Goal: Task Accomplishment & Management: Complete application form

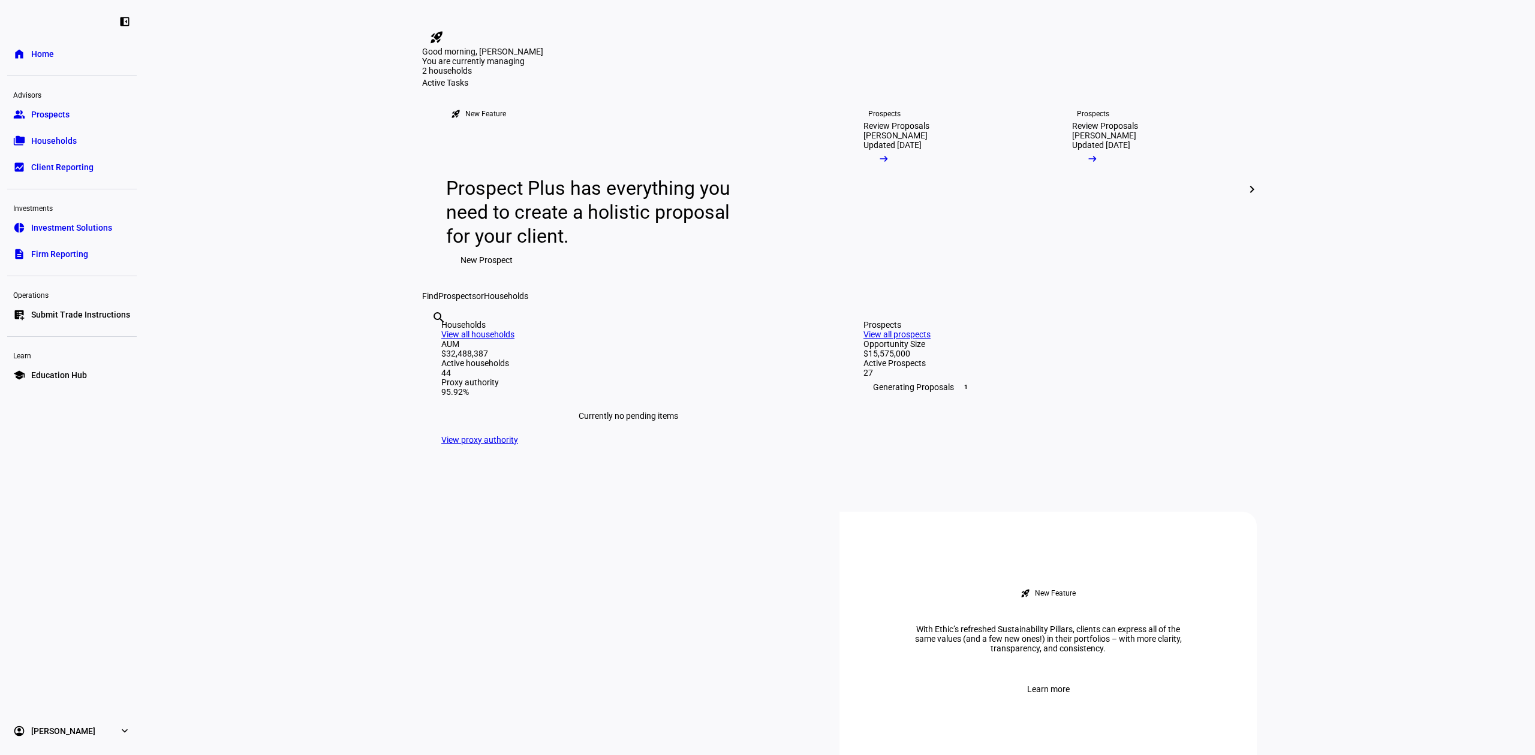
click at [117, 310] on span "Submit Trade Instructions" at bounding box center [80, 315] width 99 height 12
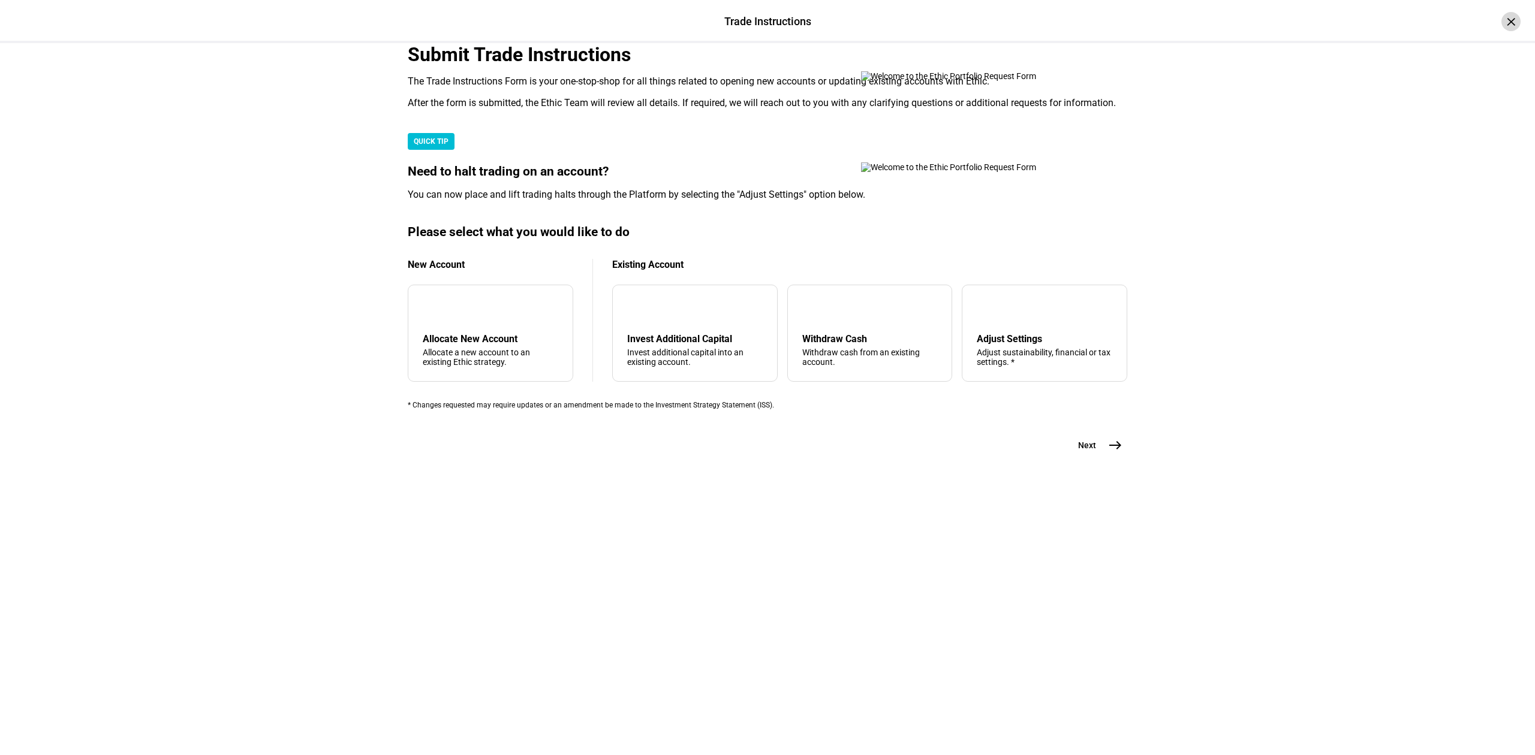
click at [1501, 22] on div "×" at bounding box center [1510, 21] width 19 height 19
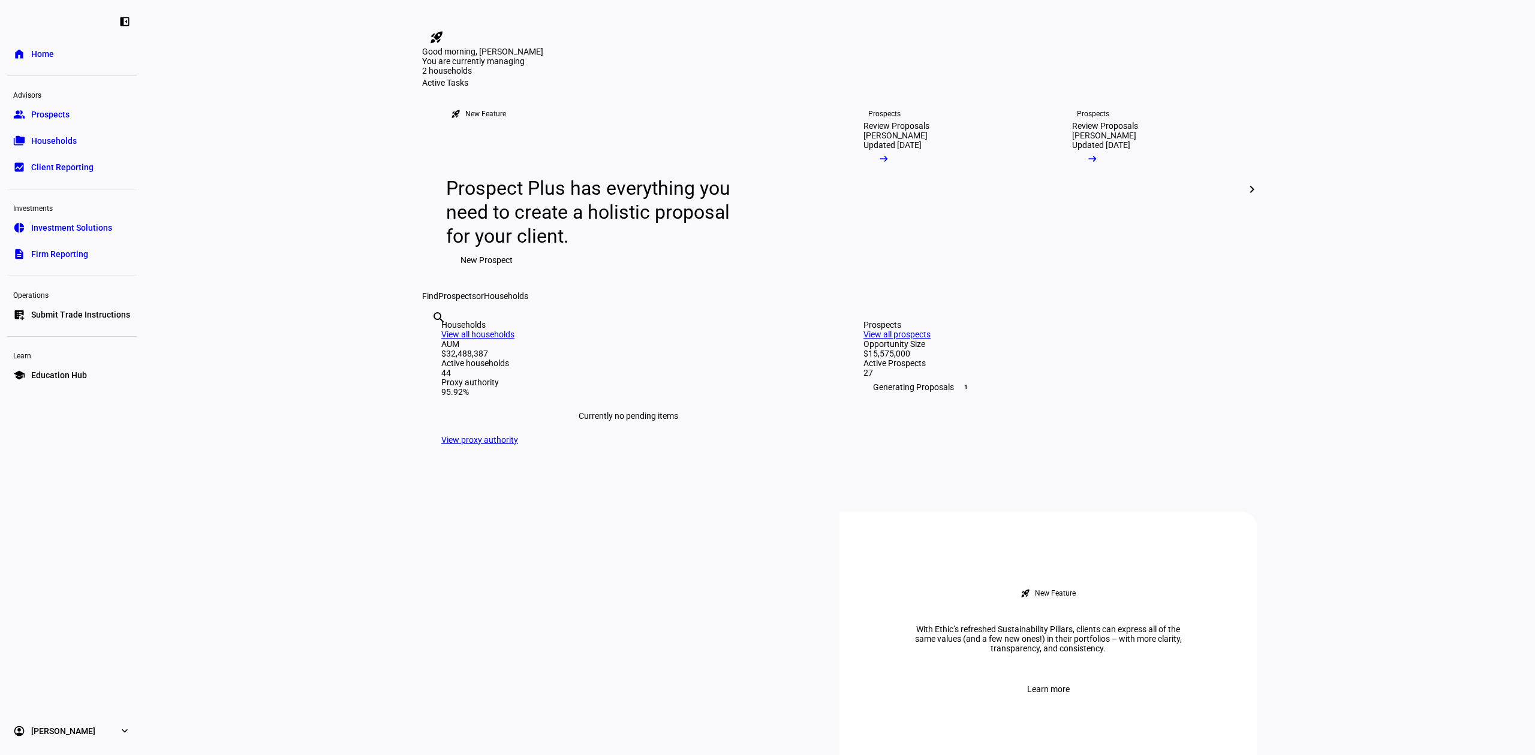
click at [434, 341] on input "text" at bounding box center [433, 334] width 2 height 14
type input "duong"
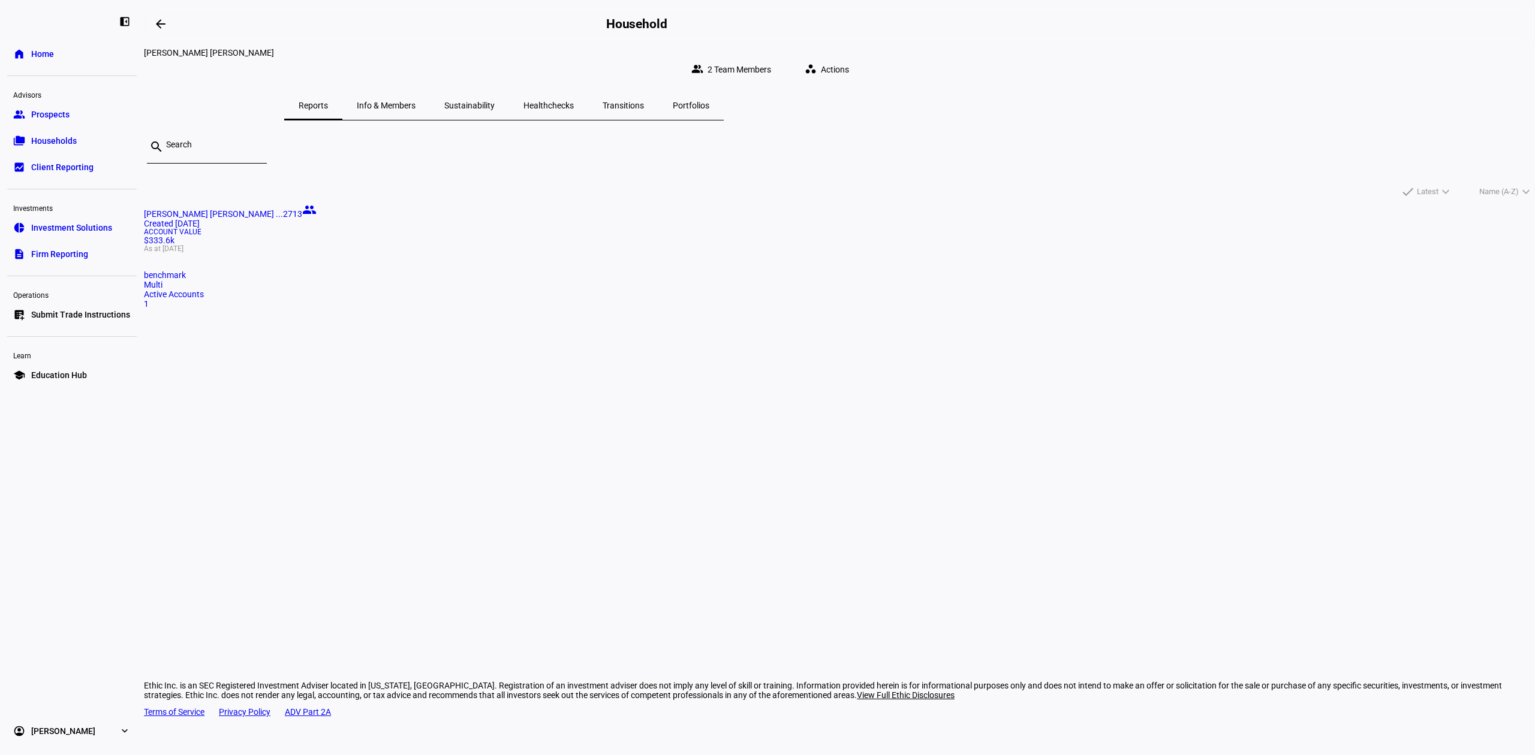
click at [849, 58] on span "Actions" at bounding box center [835, 70] width 28 height 24
click at [719, 240] on div at bounding box center [767, 377] width 1535 height 755
click at [612, 267] on mat-card "[PERSON_NAME] [PERSON_NAME] ...2713 people Created [DATE] Account Value $333.6k…" at bounding box center [839, 256] width 1391 height 106
click at [849, 58] on span "Actions" at bounding box center [835, 70] width 28 height 24
click at [1155, 115] on span "Invest More Capital" at bounding box center [1143, 120] width 72 height 10
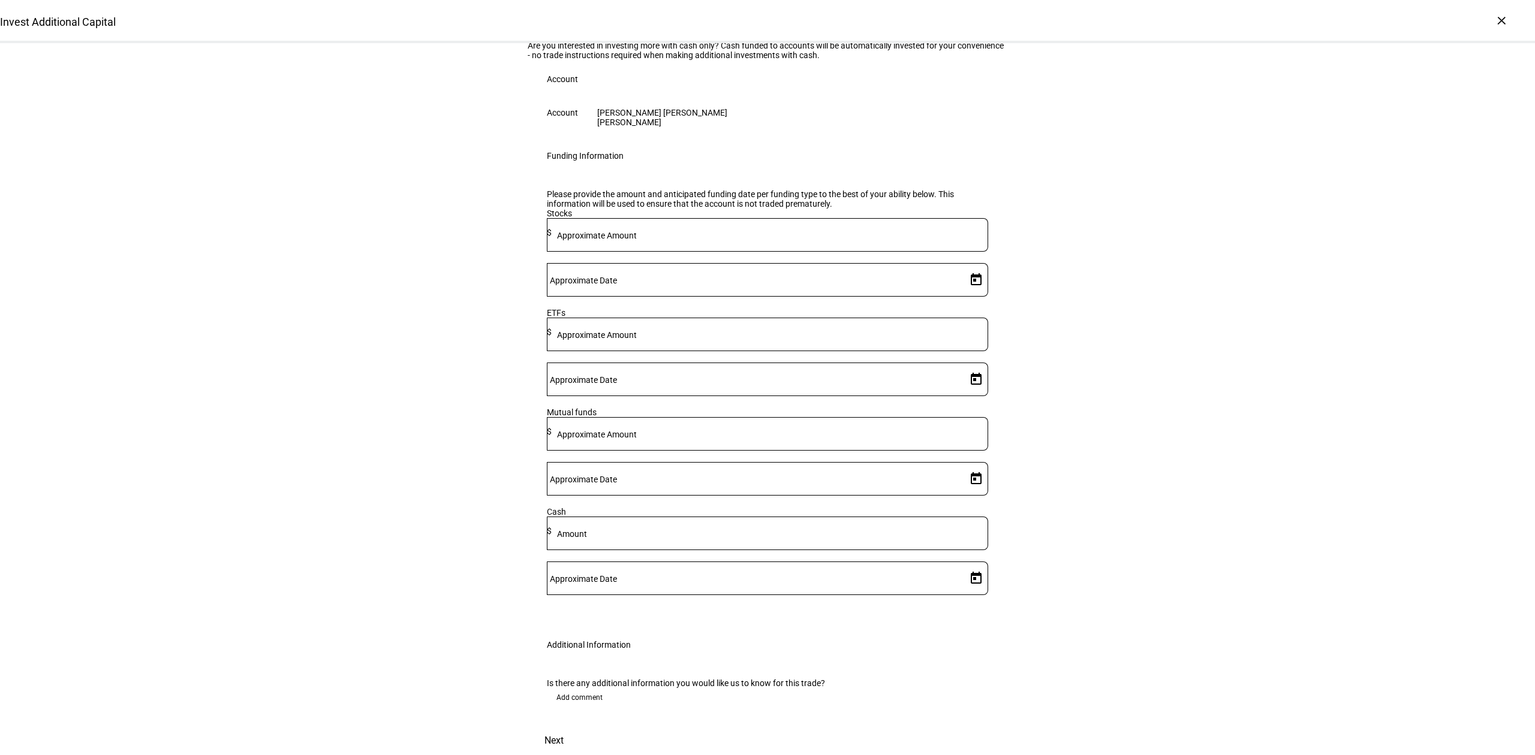
scroll to position [91, 0]
click at [763, 337] on input at bounding box center [770, 332] width 436 height 10
type input "50,000"
click at [962, 391] on div at bounding box center [975, 379] width 26 height 24
click at [964, 394] on span "Open calendar" at bounding box center [976, 379] width 29 height 29
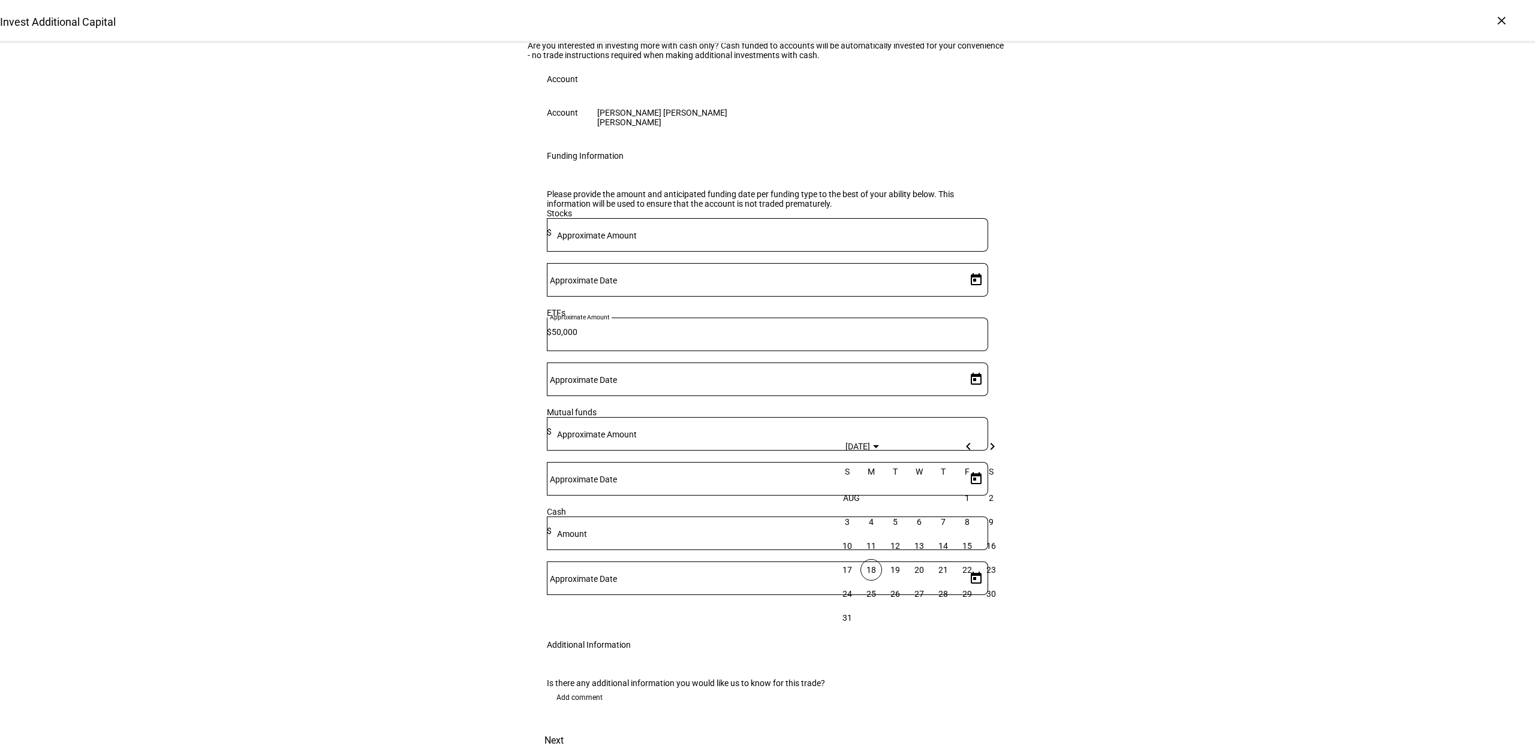
click at [875, 571] on span "18" at bounding box center [871, 570] width 22 height 22
type input "[DATE]"
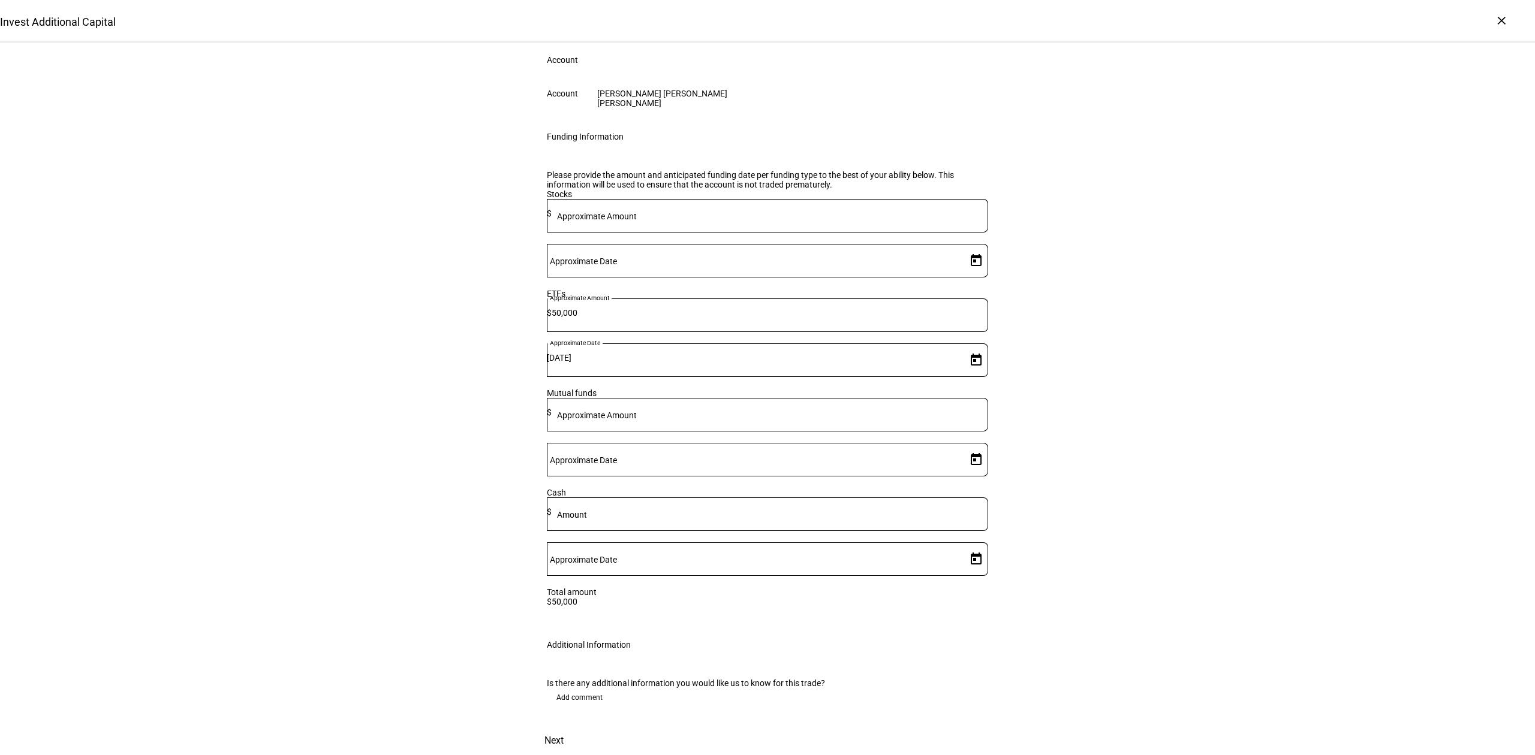
click at [603, 688] on span at bounding box center [579, 697] width 65 height 19
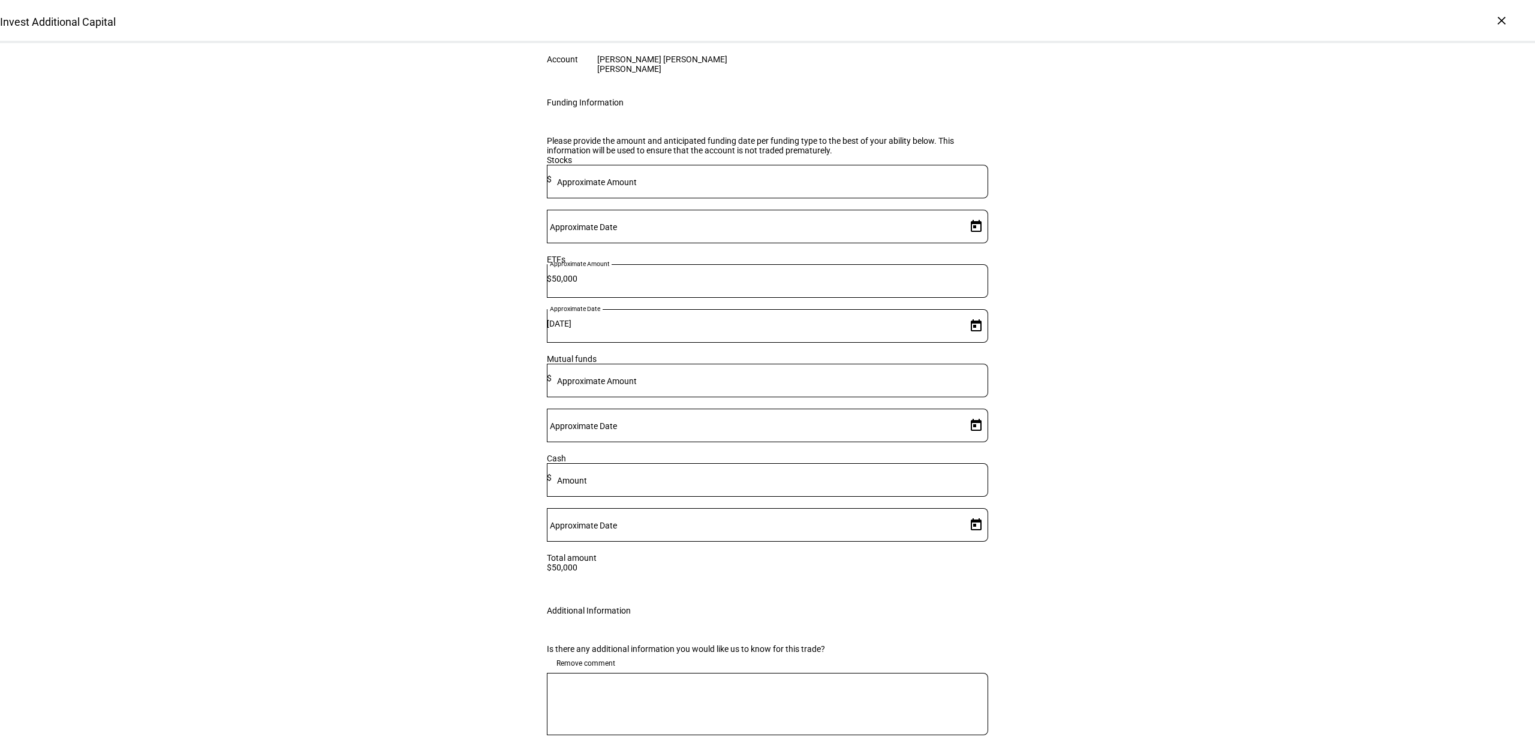
click at [837, 689] on div at bounding box center [767, 704] width 441 height 62
click at [776, 701] on textarea "Shares of" at bounding box center [767, 704] width 441 height 43
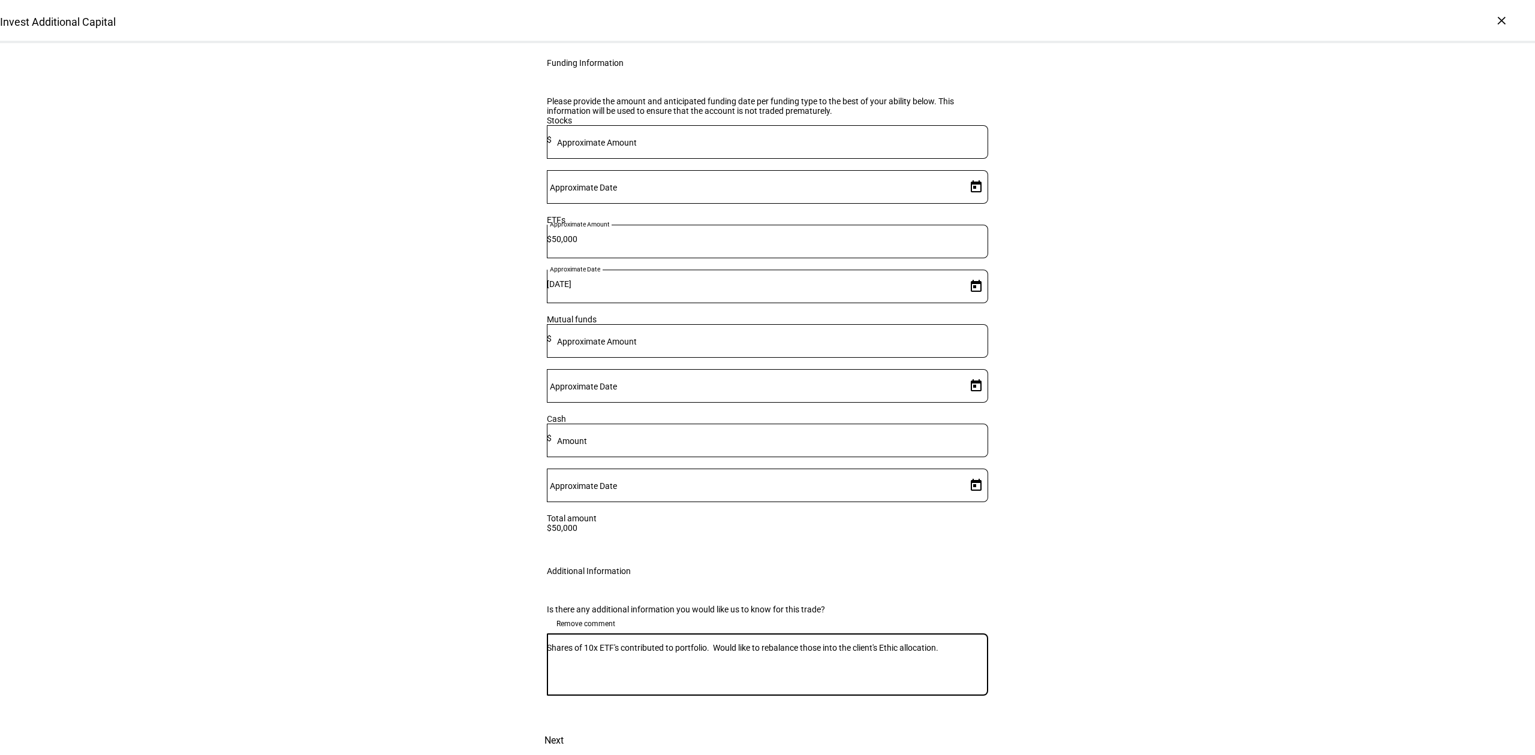
scroll to position [180, 0]
type textarea "Shares of 10x ETF's contributed to portfolio. Would like to rebalance those int…"
click at [981, 698] on div "Invest Additional Capital Complete and submit this form to invest additional ca…" at bounding box center [768, 333] width 480 height 843
click at [564, 727] on span "Next" at bounding box center [553, 741] width 19 height 29
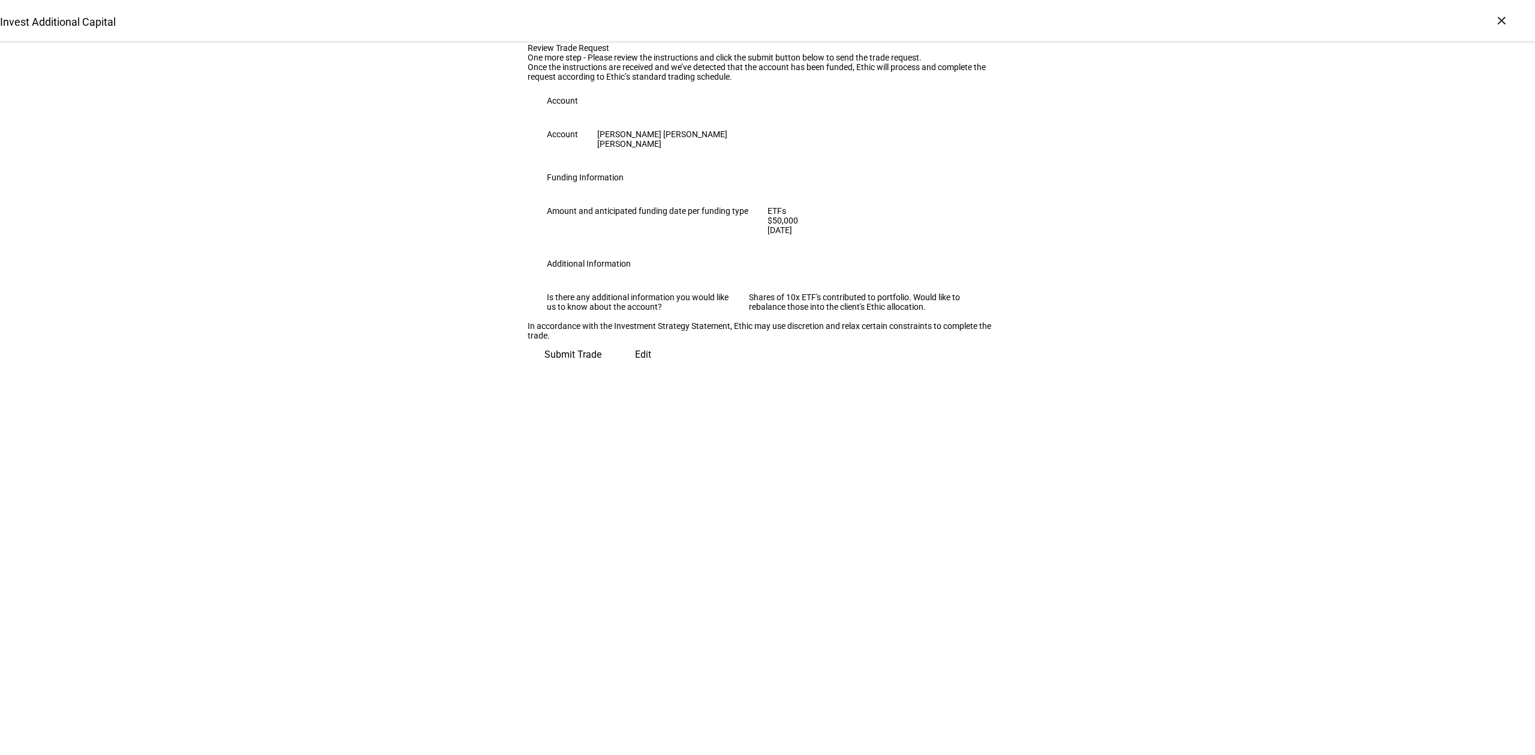
scroll to position [0, 0]
click at [601, 369] on span "Submit Trade" at bounding box center [572, 355] width 57 height 29
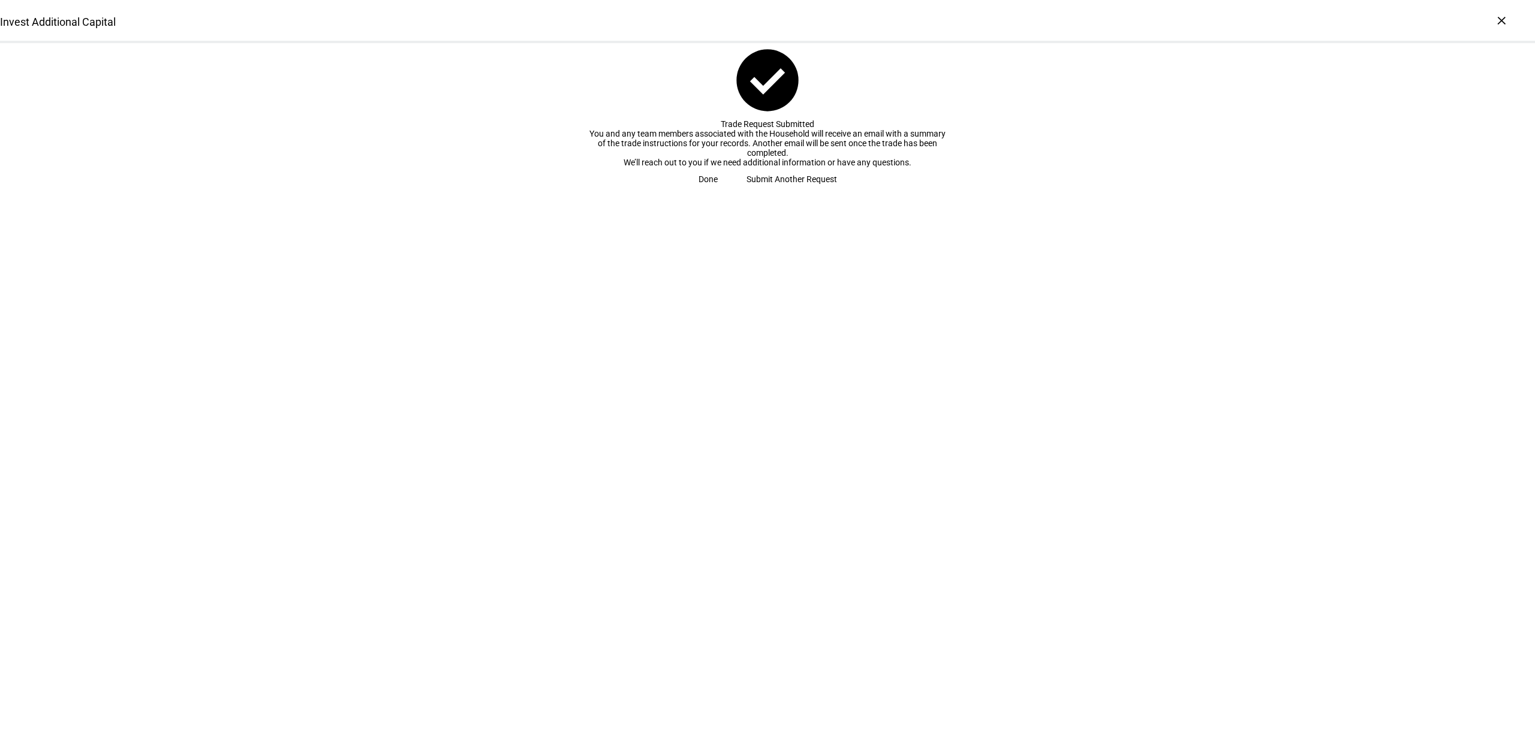
click at [718, 191] on span "Done" at bounding box center [707, 179] width 19 height 24
